Goal: Browse casually: Explore the website without a specific task or goal

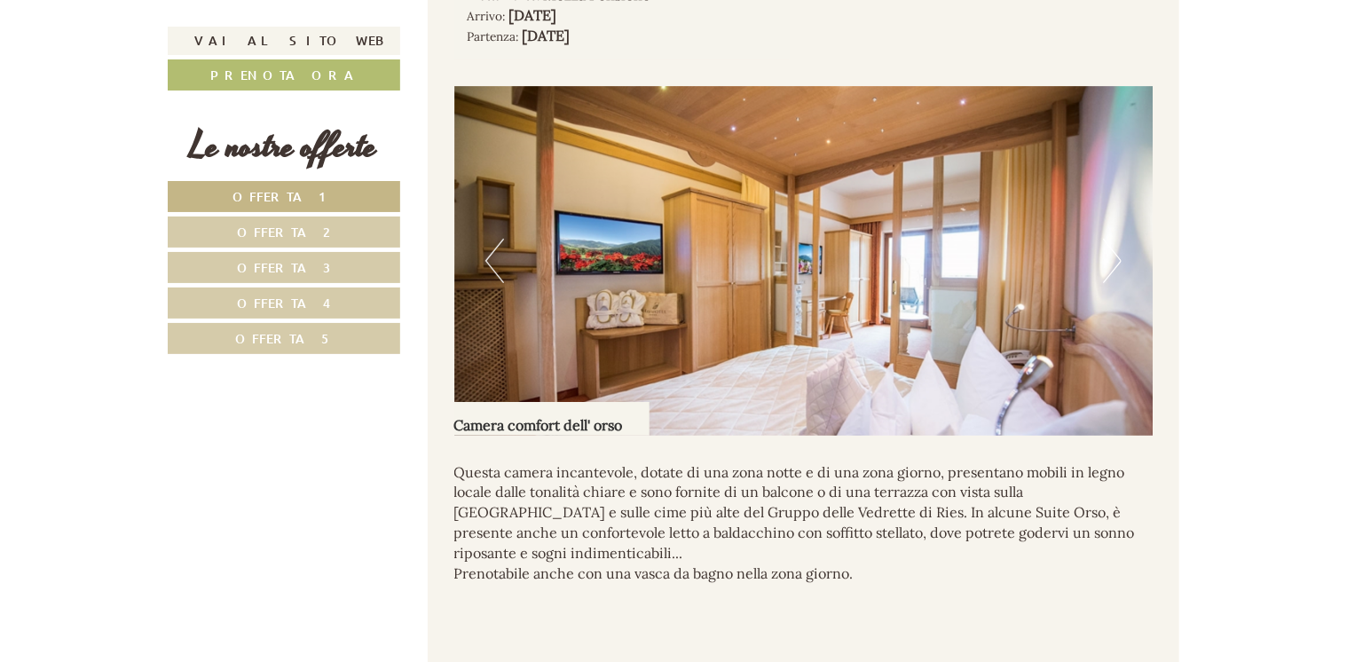
scroll to position [3461, 0]
click at [1109, 240] on button "Next" at bounding box center [1112, 262] width 19 height 44
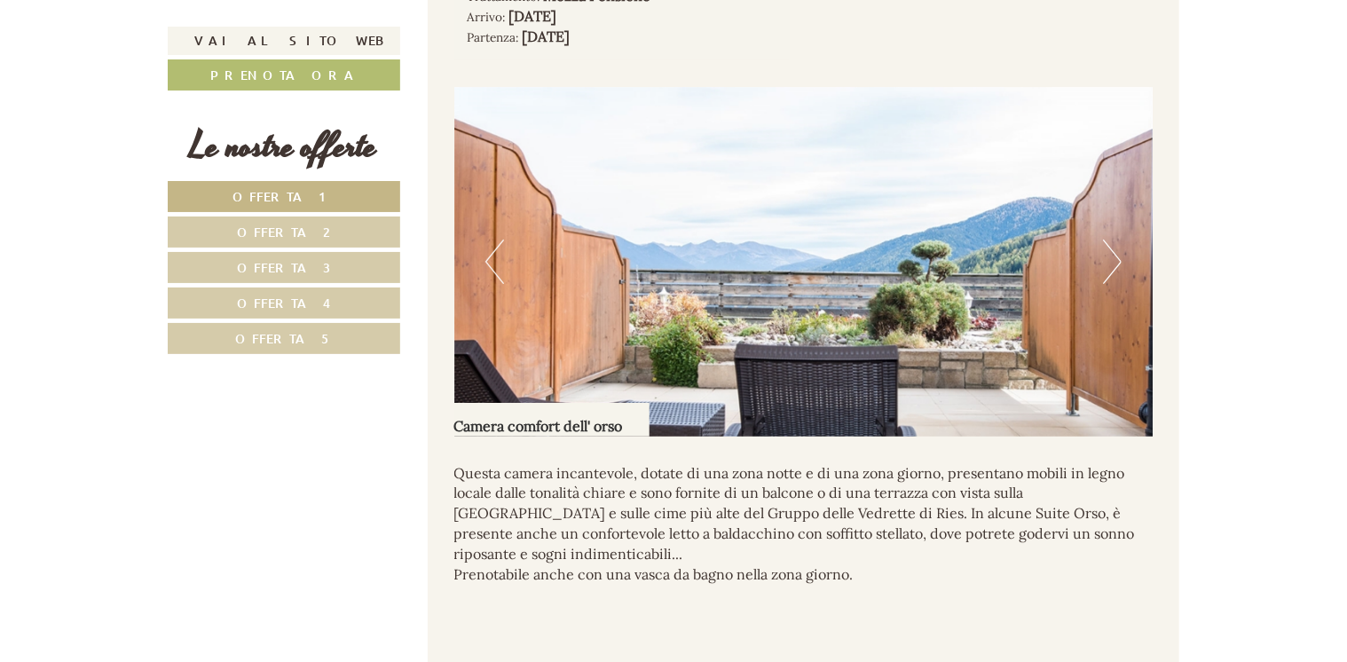
click at [1102, 240] on img at bounding box center [803, 262] width 699 height 350
click at [1117, 249] on button "Next" at bounding box center [1112, 262] width 19 height 44
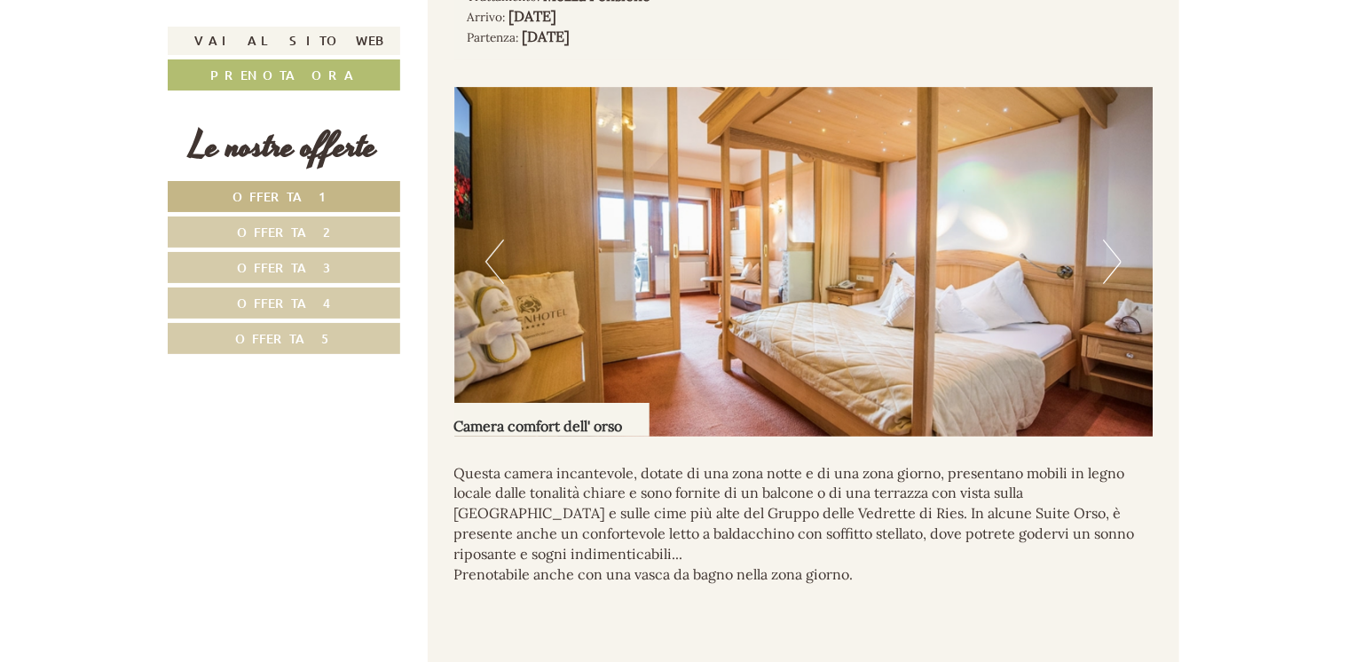
click at [1111, 250] on button "Next" at bounding box center [1112, 262] width 19 height 44
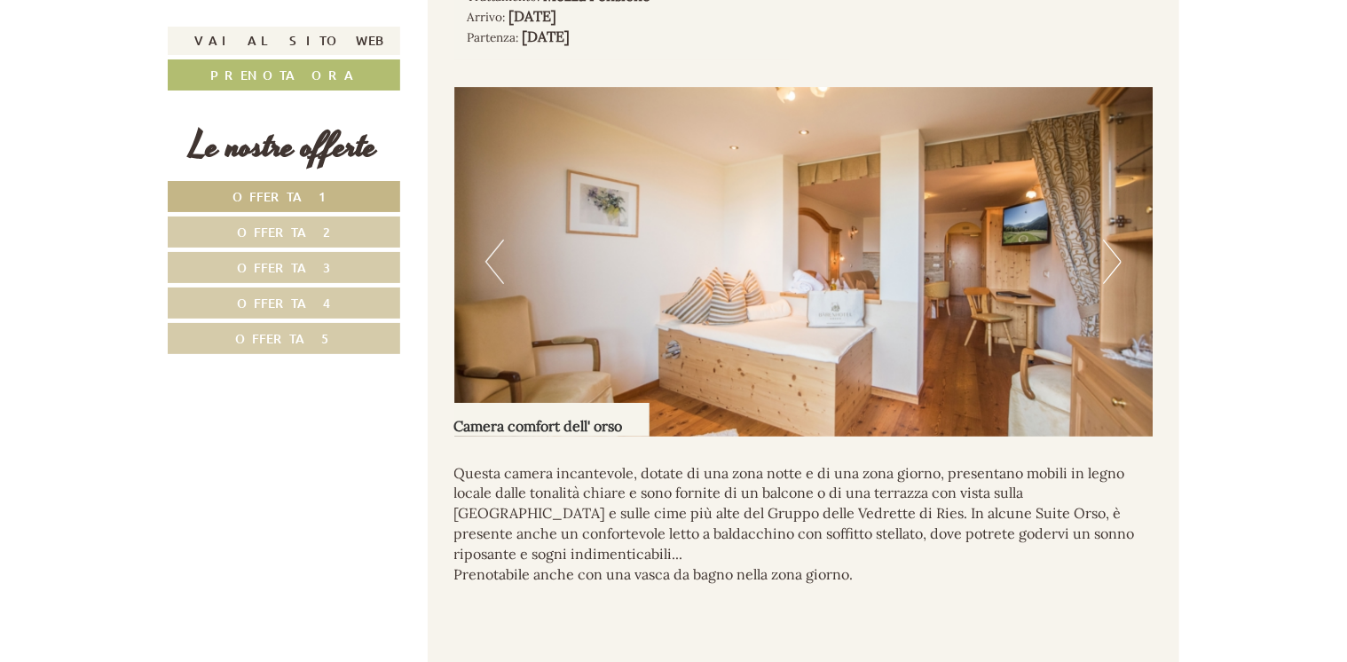
click at [508, 240] on img at bounding box center [803, 262] width 699 height 350
click at [483, 243] on div "Previous Next" at bounding box center [803, 262] width 699 height 350
click at [498, 242] on button "Previous" at bounding box center [494, 262] width 19 height 44
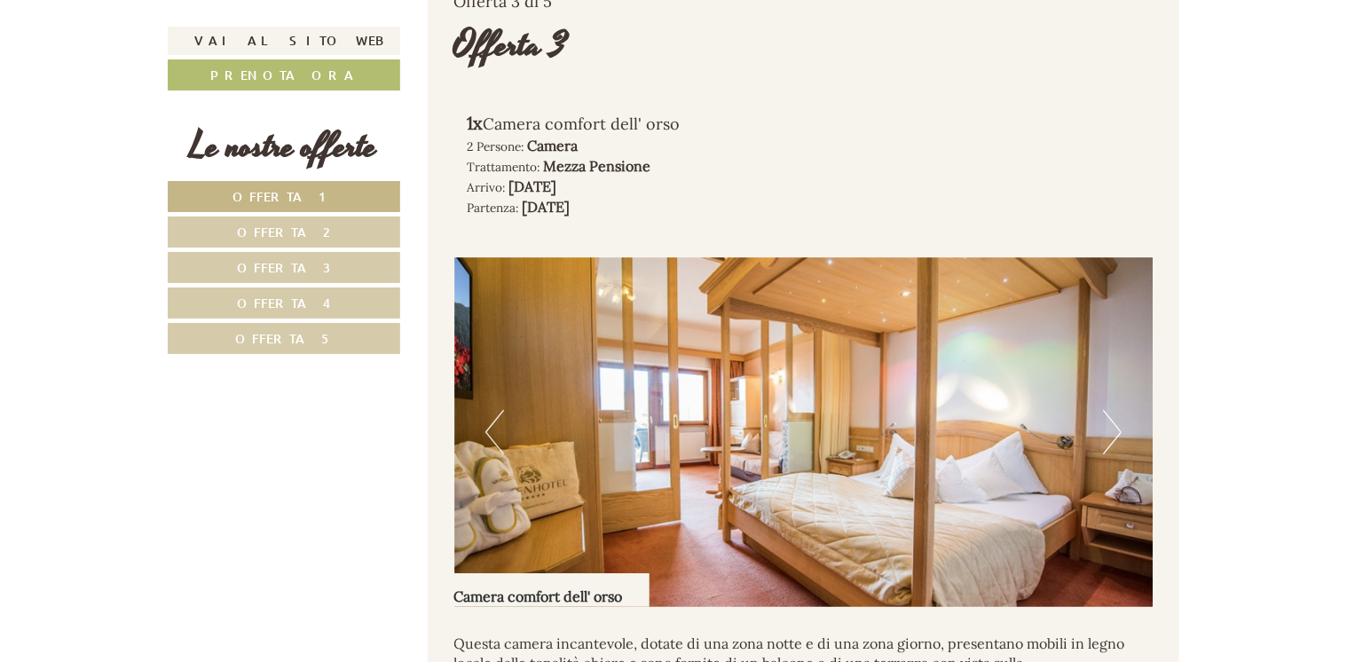
scroll to position [3284, 0]
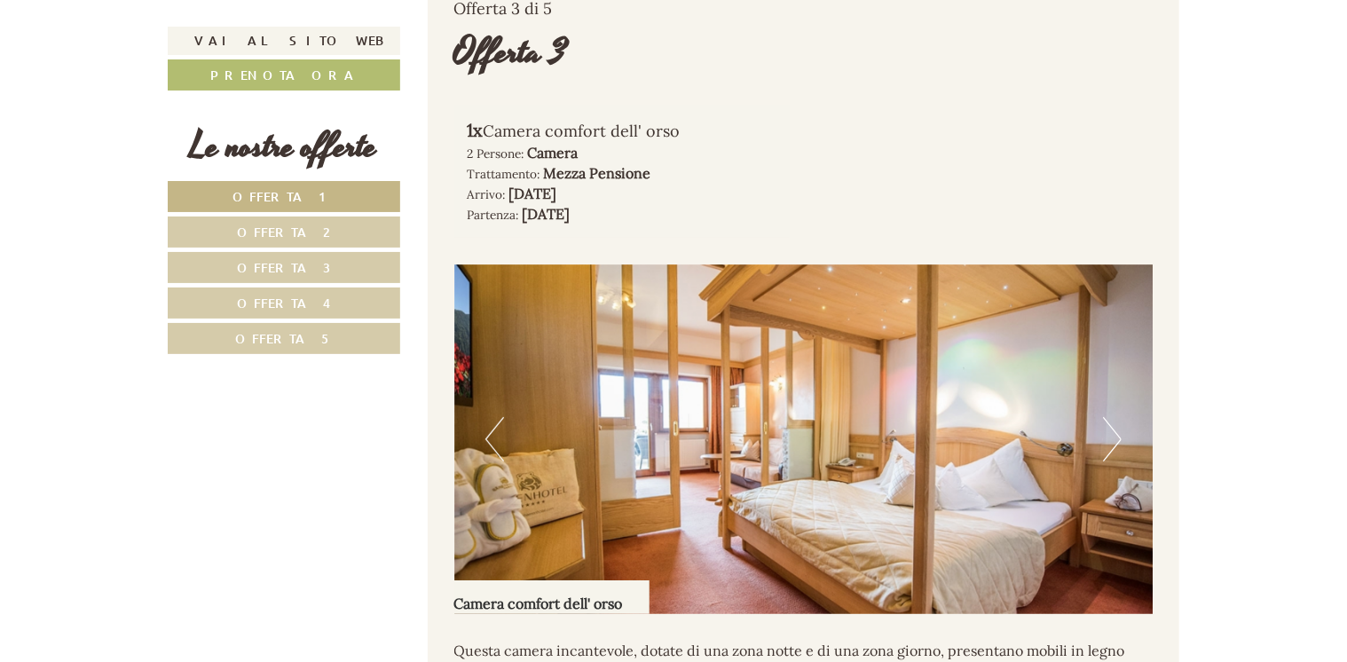
click at [1104, 427] on button "Next" at bounding box center [1112, 439] width 19 height 44
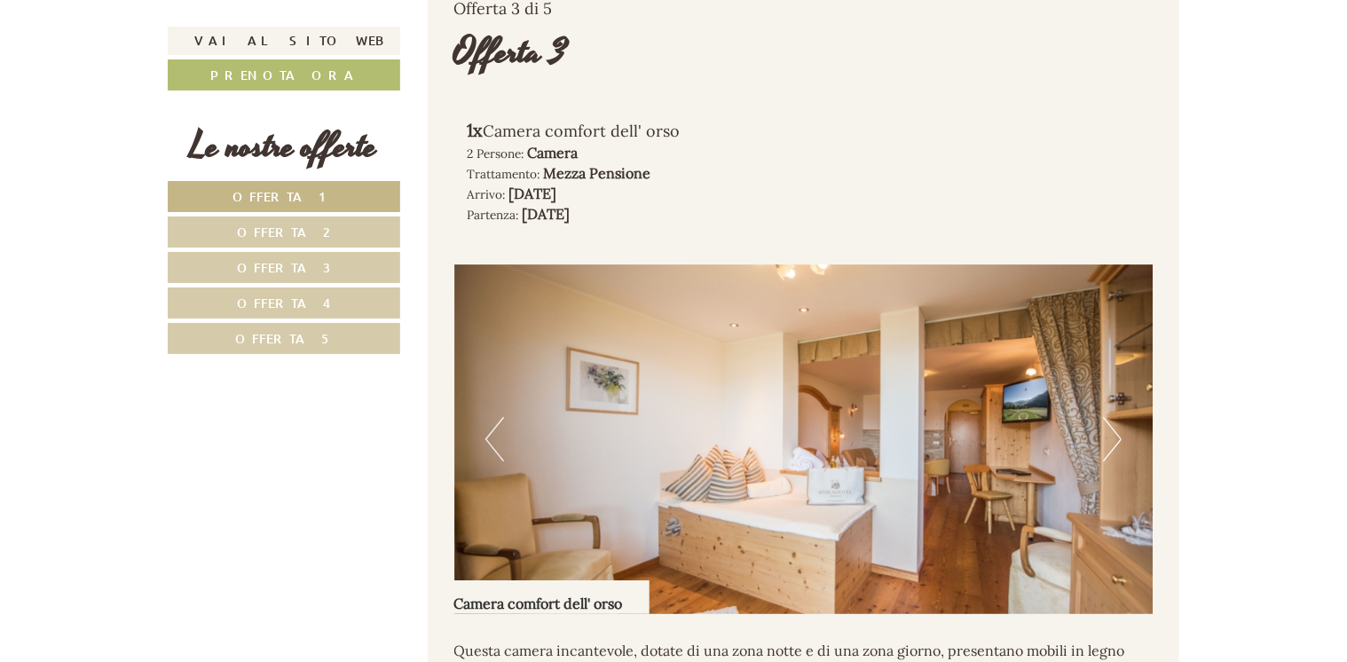
click at [490, 421] on button "Previous" at bounding box center [494, 439] width 19 height 44
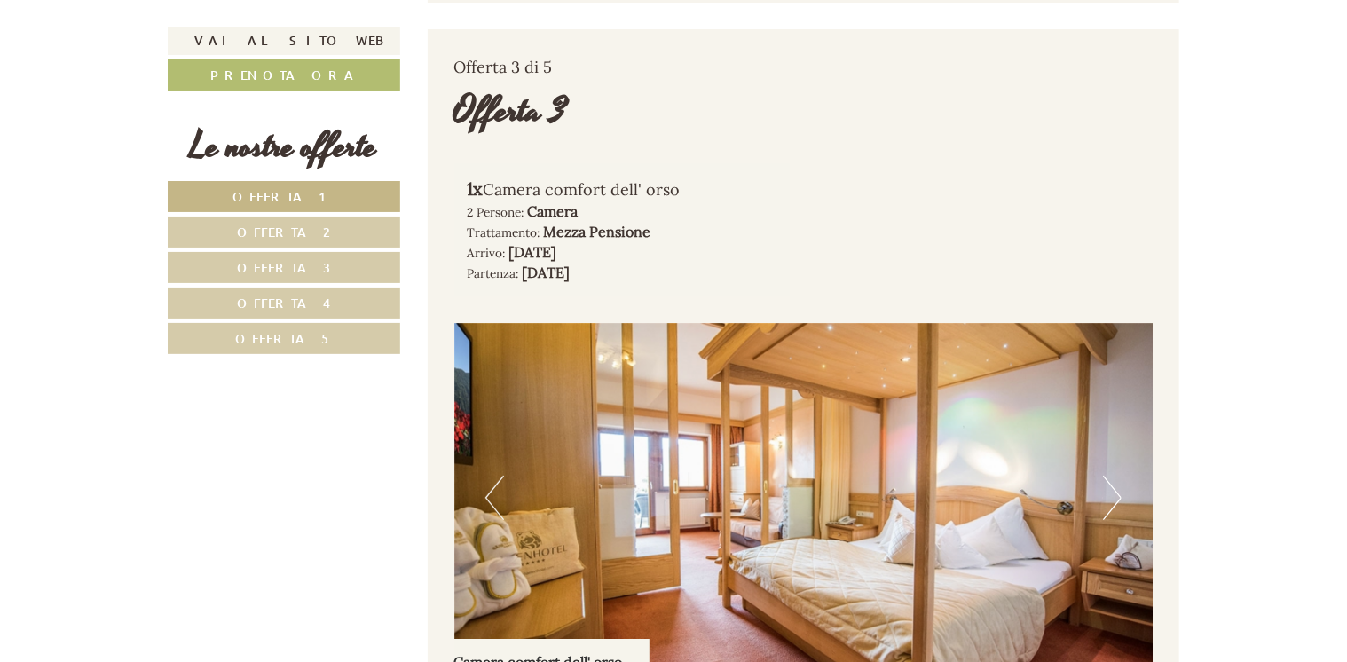
scroll to position [3195, 0]
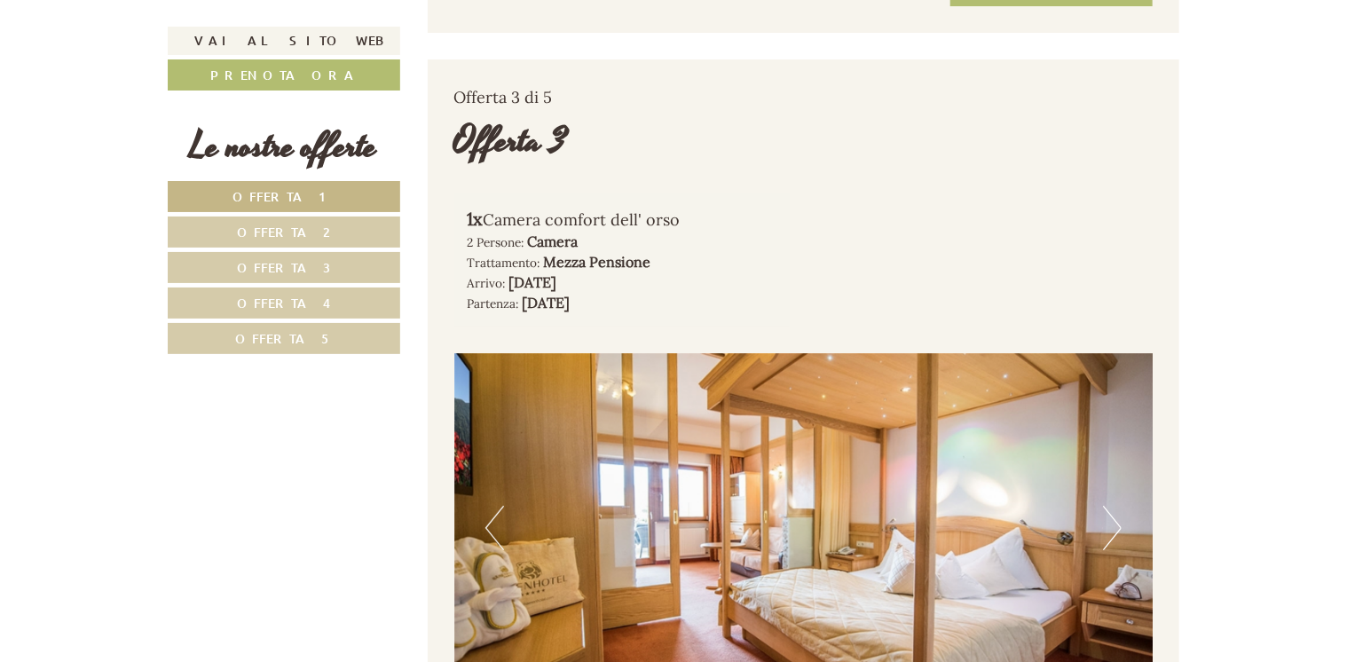
click at [1111, 506] on button "Next" at bounding box center [1112, 528] width 19 height 44
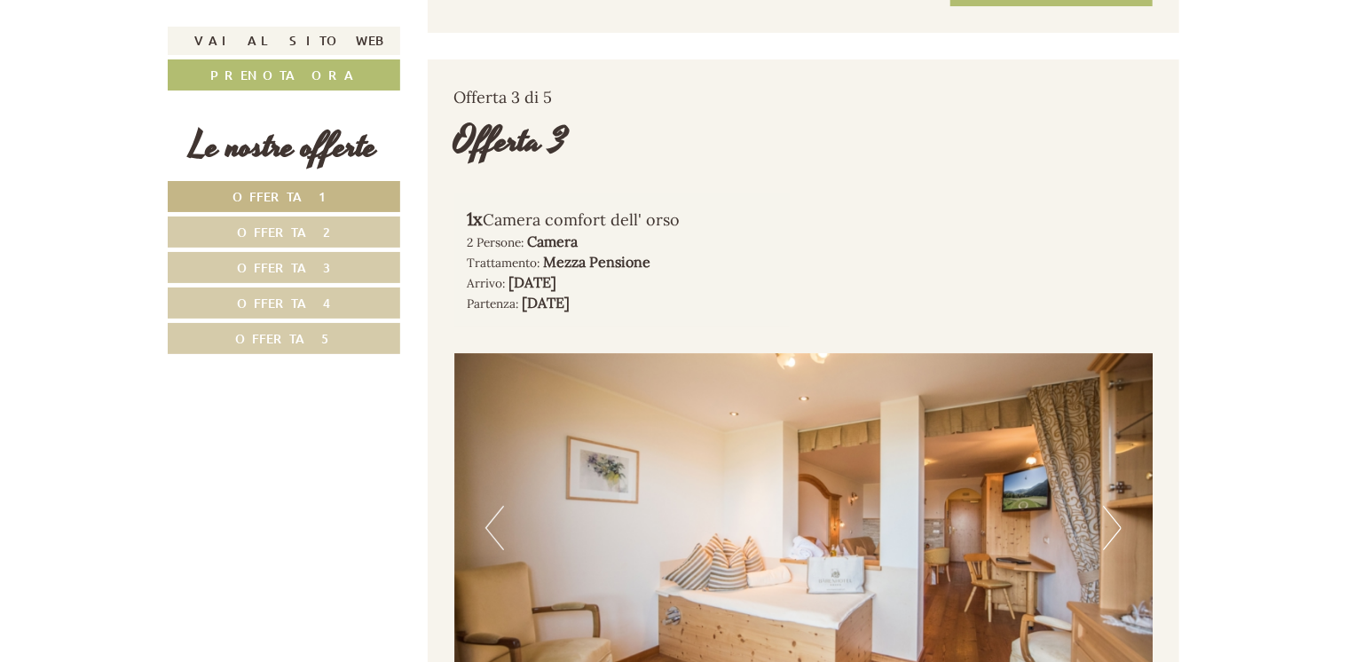
click at [1114, 506] on button "Next" at bounding box center [1112, 528] width 19 height 44
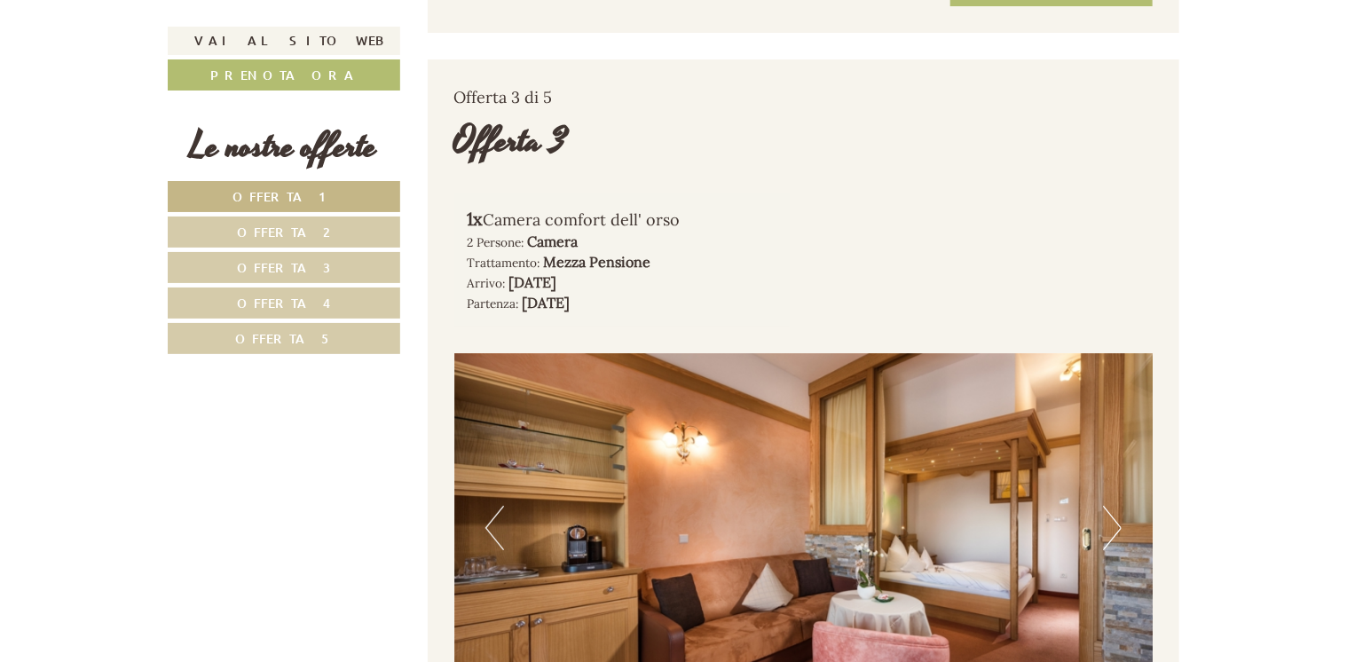
click at [1113, 506] on button "Next" at bounding box center [1112, 528] width 19 height 44
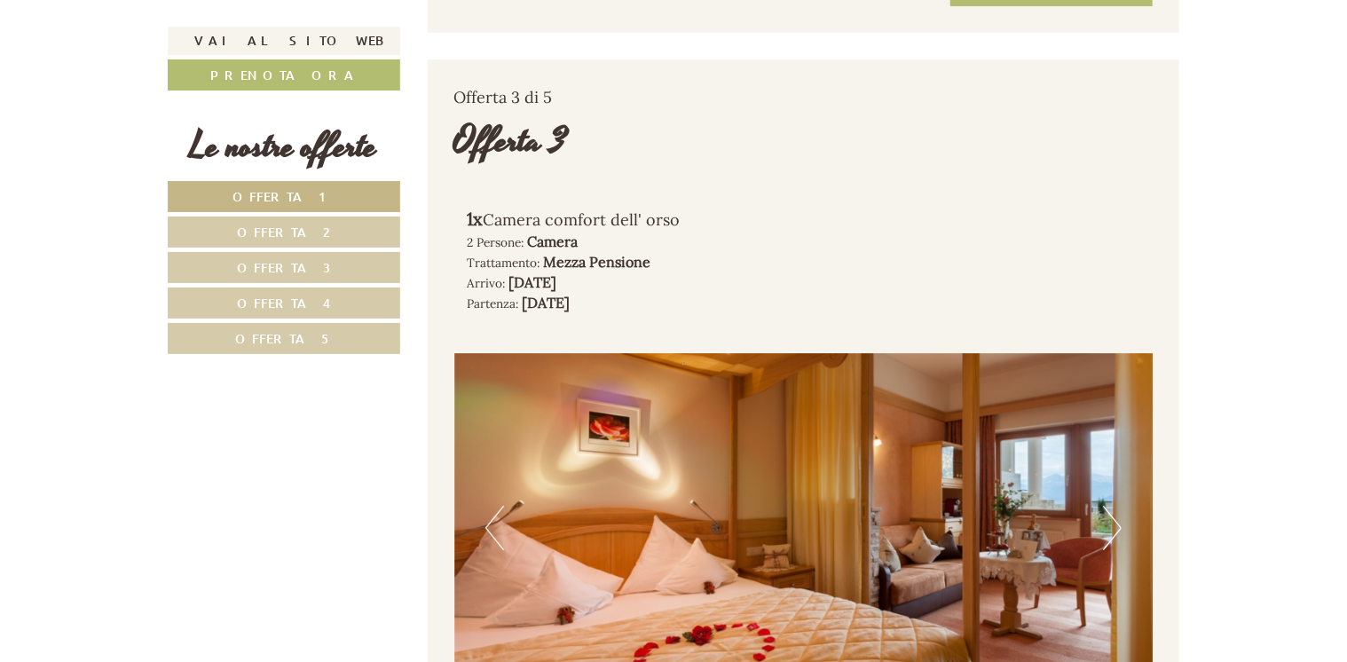
click at [1116, 506] on button "Next" at bounding box center [1112, 528] width 19 height 44
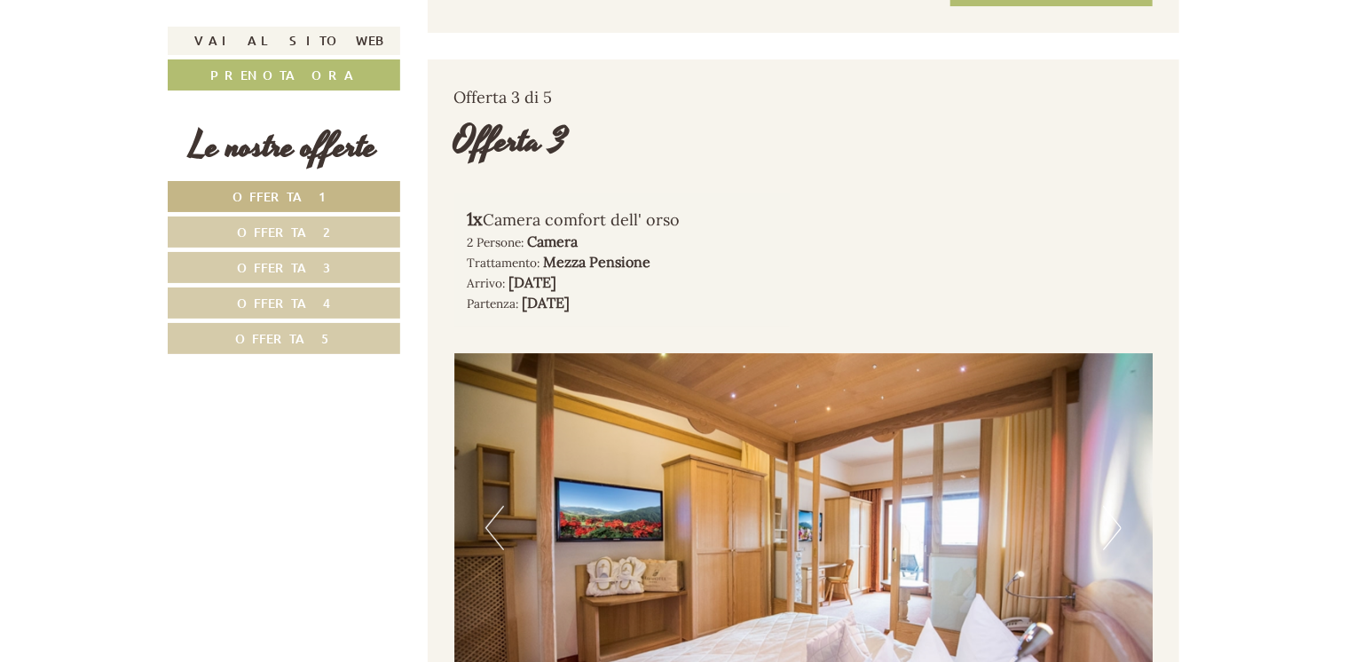
click at [1117, 506] on button "Next" at bounding box center [1112, 528] width 19 height 44
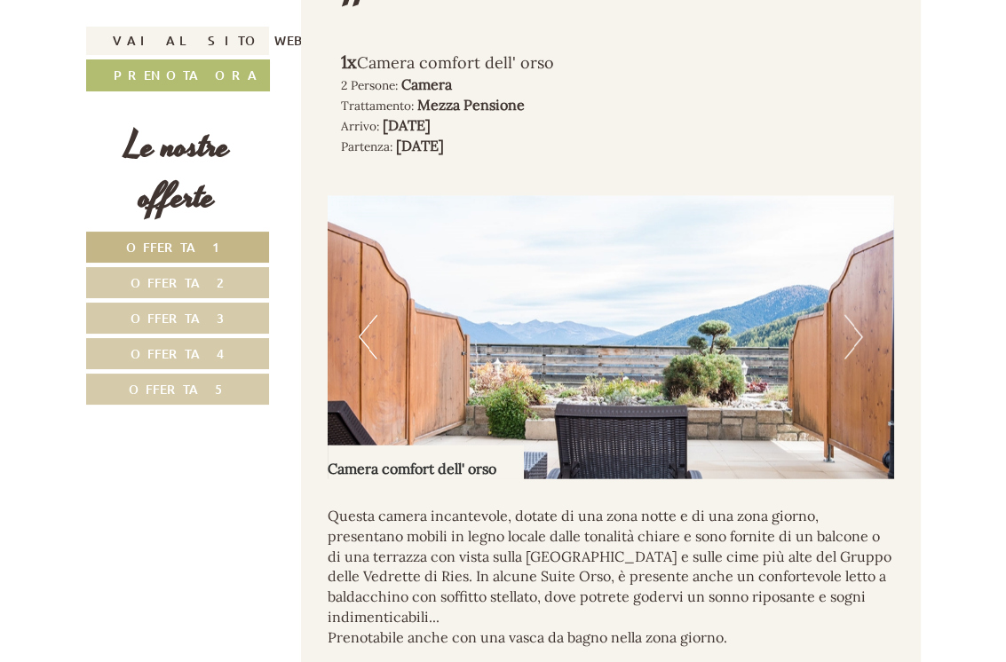
scroll to position [3128, 0]
